Goal: Task Accomplishment & Management: Complete application form

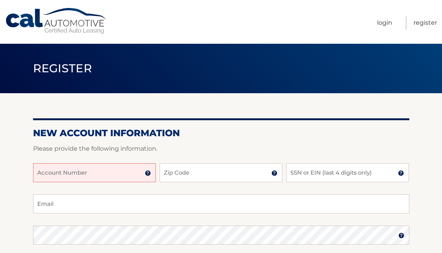
click at [83, 178] on input "Account Number" at bounding box center [94, 172] width 123 height 19
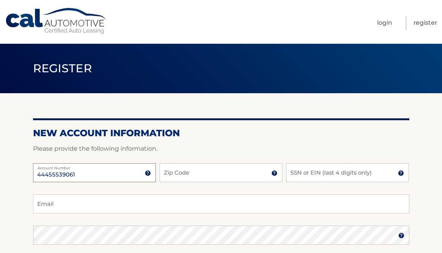
type input "44455539061"
type input "33446"
click at [325, 174] on input "SSN or EIN (last 4 digits only)" at bounding box center [347, 172] width 123 height 19
type input "9315"
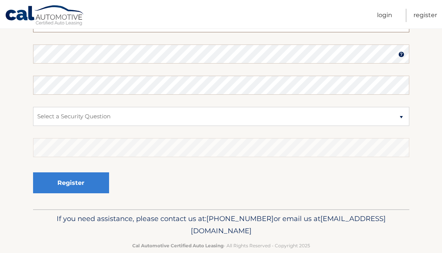
scroll to position [181, 0]
type input "misscgold56W@gmail.com"
select select "2"
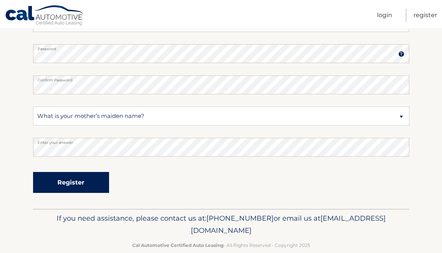
click at [79, 182] on button "Register" at bounding box center [71, 182] width 76 height 21
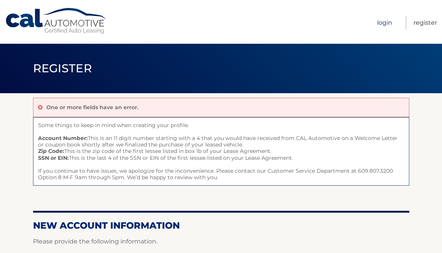
click at [384, 22] on link "Login" at bounding box center [384, 22] width 15 height 13
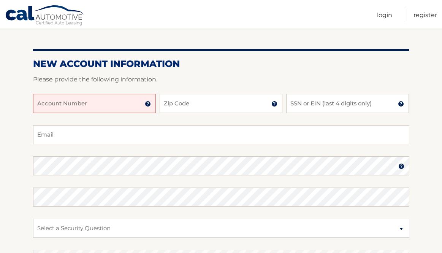
scroll to position [4, 0]
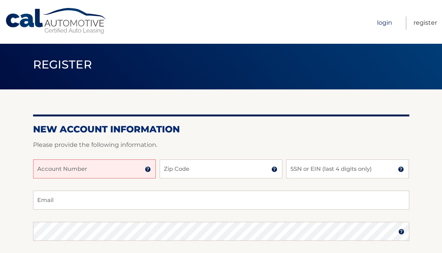
click at [385, 22] on link "Login" at bounding box center [384, 22] width 15 height 13
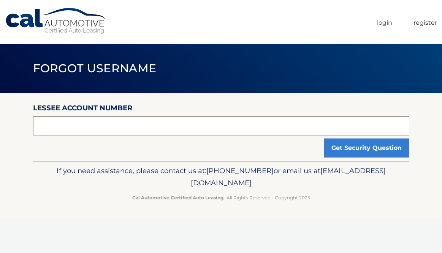
click at [79, 119] on input "text" at bounding box center [221, 125] width 376 height 19
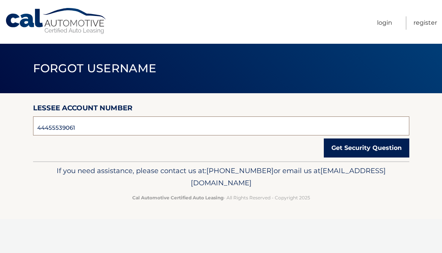
type input "44455539061"
click at [359, 147] on button "Get Security Question" at bounding box center [367, 147] width 86 height 19
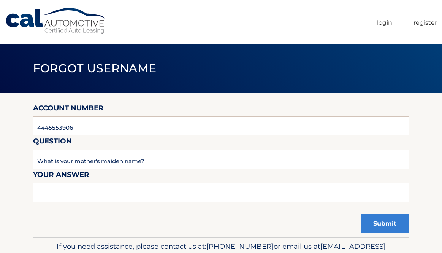
click at [43, 196] on input "text" at bounding box center [221, 192] width 376 height 19
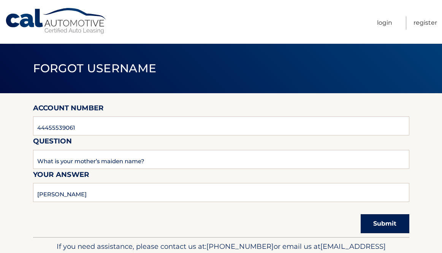
click at [388, 220] on button "Submit" at bounding box center [385, 223] width 49 height 19
click at [40, 194] on input "[PERSON_NAME]" at bounding box center [221, 192] width 376 height 19
type input "[PERSON_NAME]"
click at [382, 222] on button "Submit" at bounding box center [385, 223] width 49 height 19
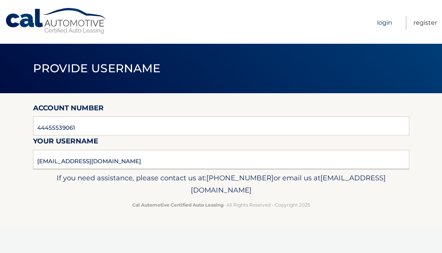
click at [385, 23] on link "Login" at bounding box center [384, 22] width 15 height 13
